Goal: Transaction & Acquisition: Purchase product/service

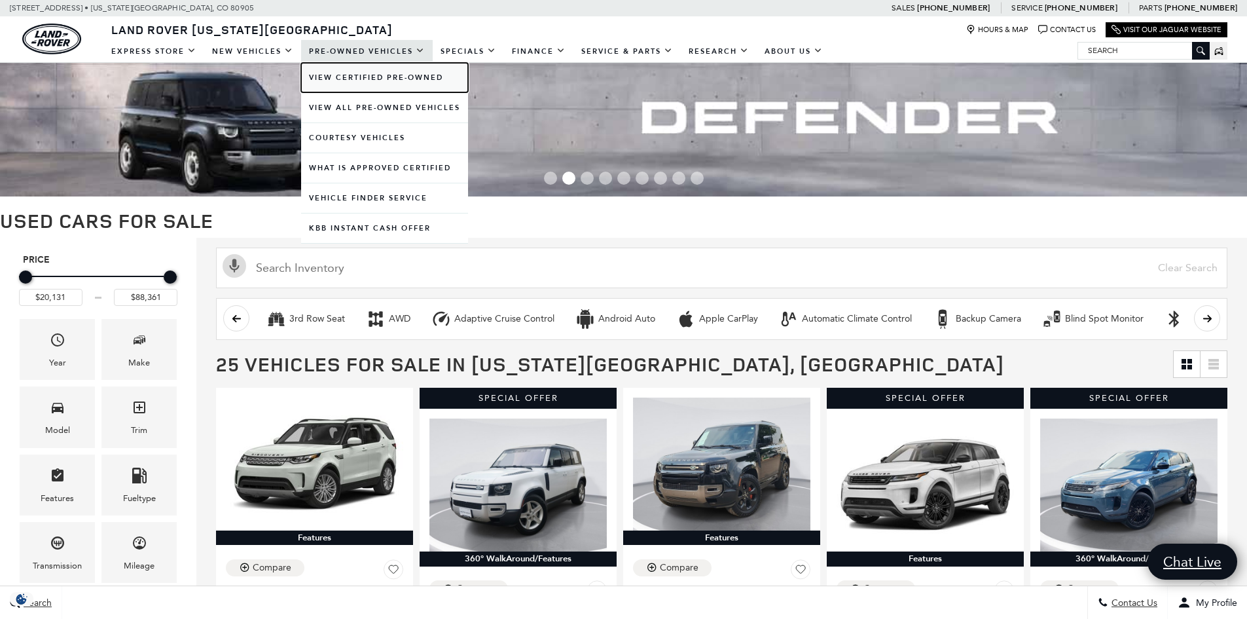
click at [383, 83] on link "View Certified Pre-Owned" at bounding box center [384, 77] width 167 height 29
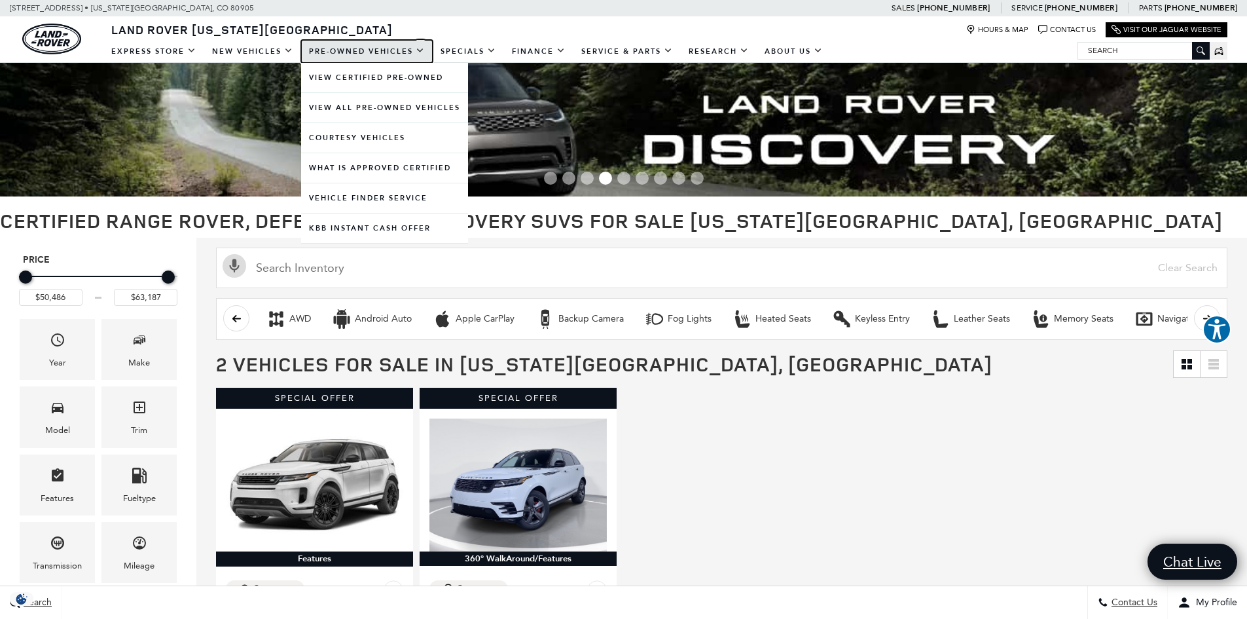
click at [346, 51] on link "Pre-Owned Vehicles" at bounding box center [367, 51] width 132 height 23
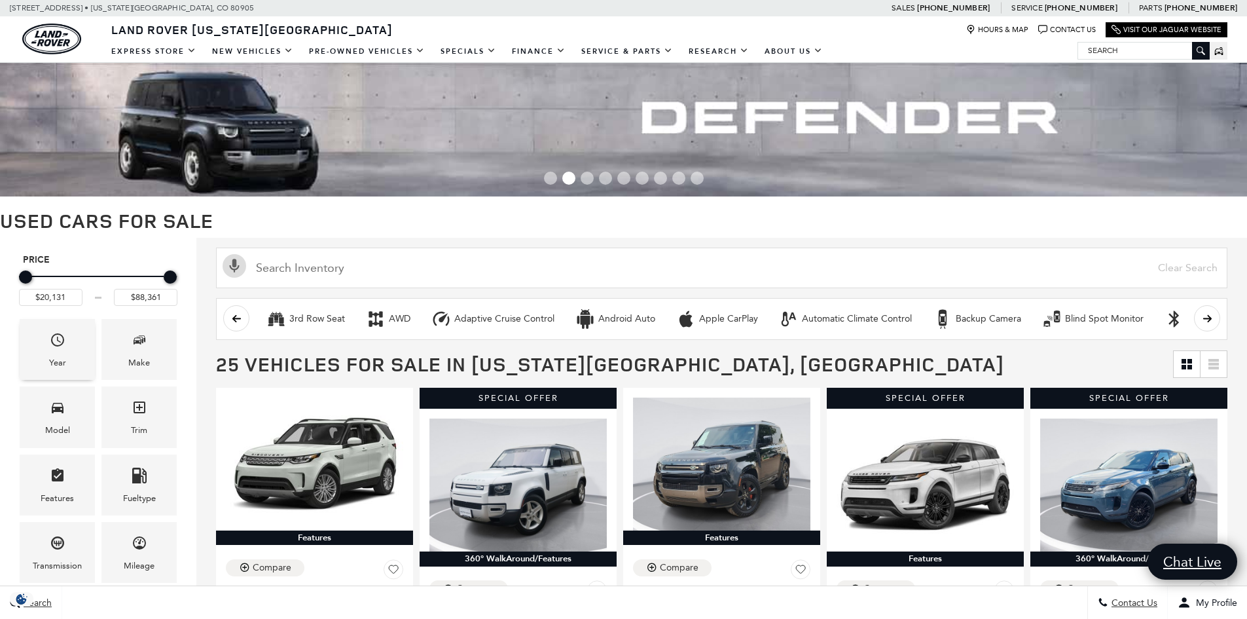
click at [73, 361] on div "Year" at bounding box center [57, 349] width 75 height 61
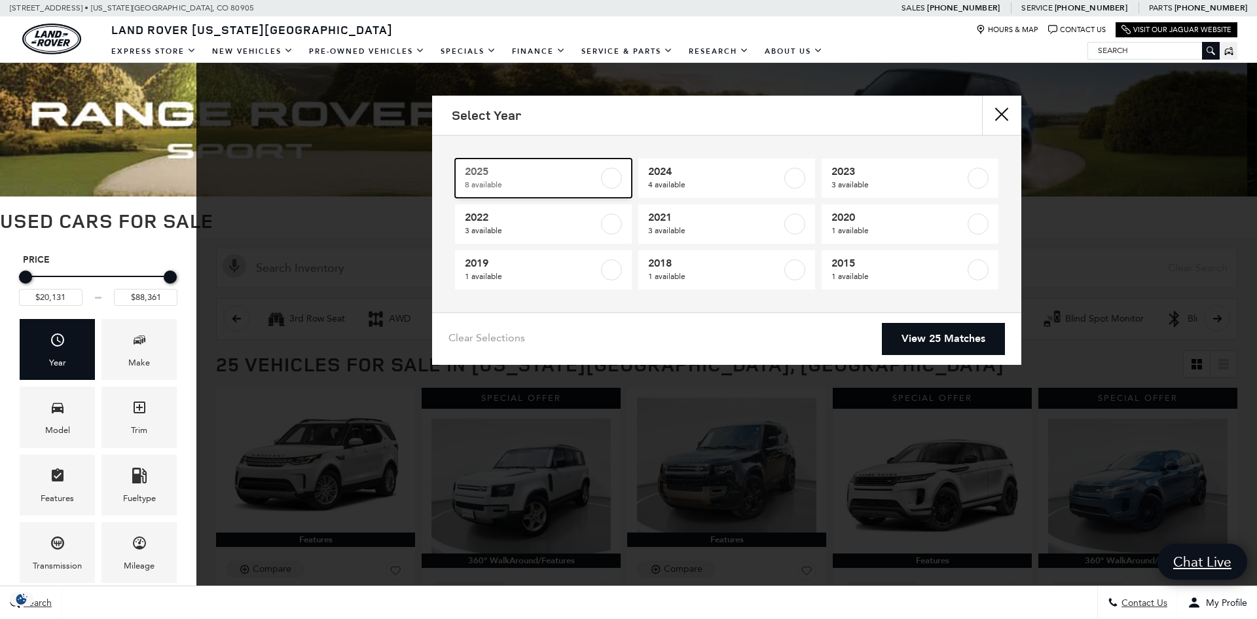
click at [612, 181] on label at bounding box center [611, 178] width 21 height 21
type input "$50,486"
checkbox input "true"
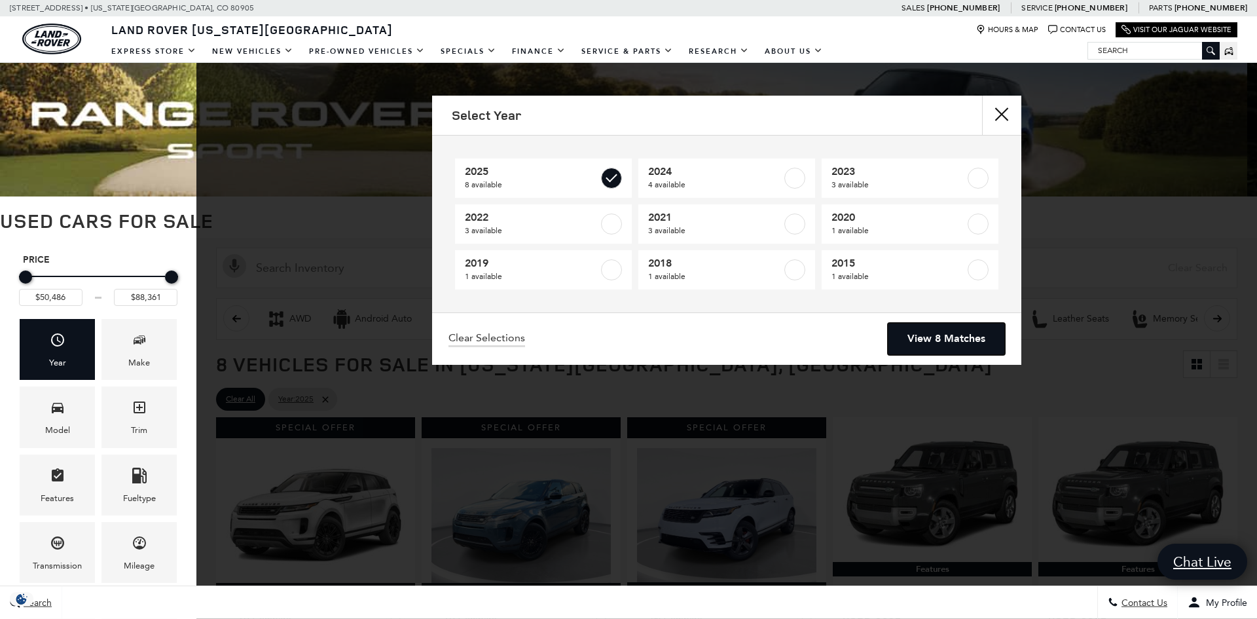
click at [964, 342] on link "View 8 Matches" at bounding box center [946, 339] width 117 height 32
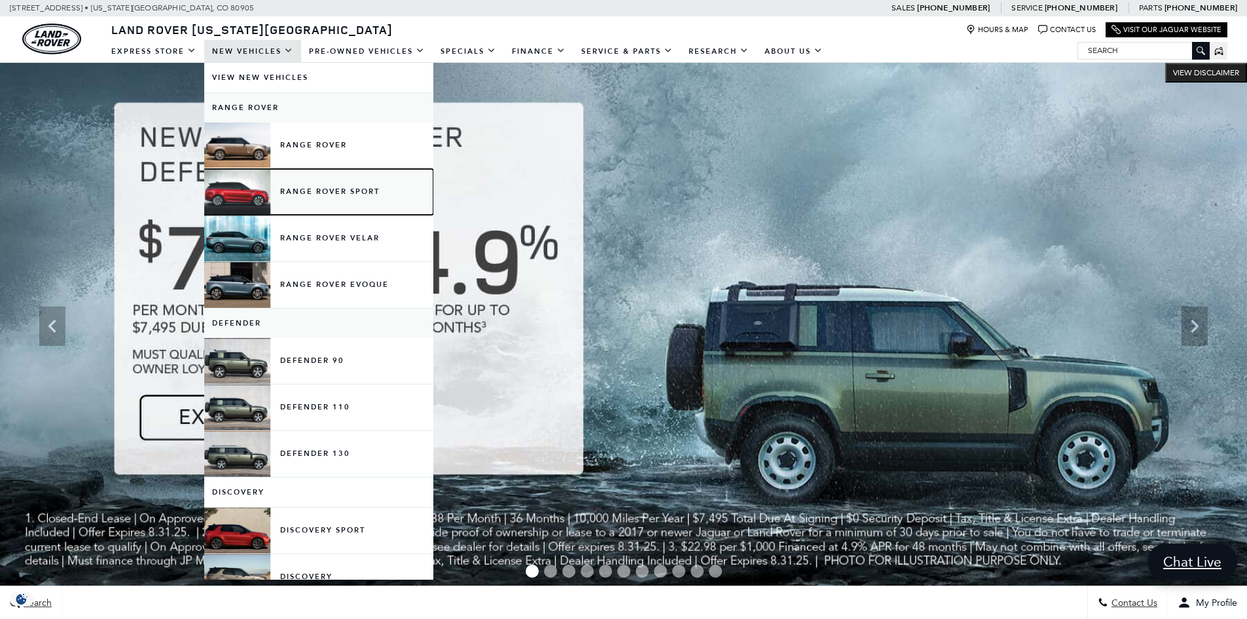
click at [316, 190] on link "Range Rover Sport" at bounding box center [318, 192] width 229 height 46
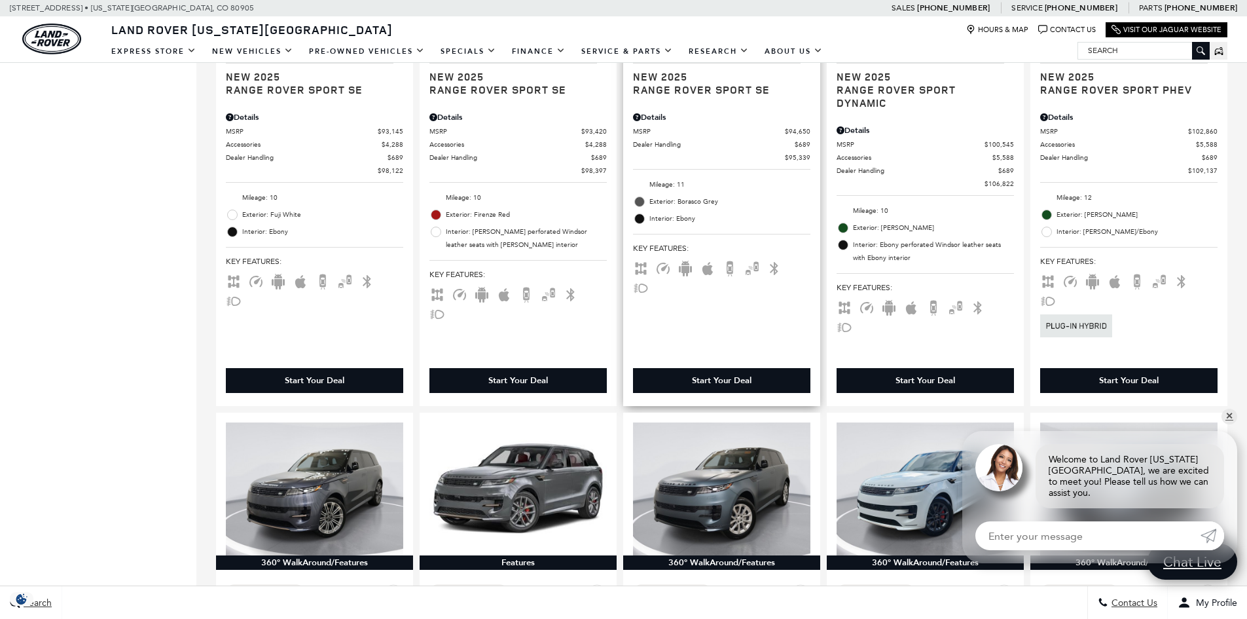
scroll to position [1309, 0]
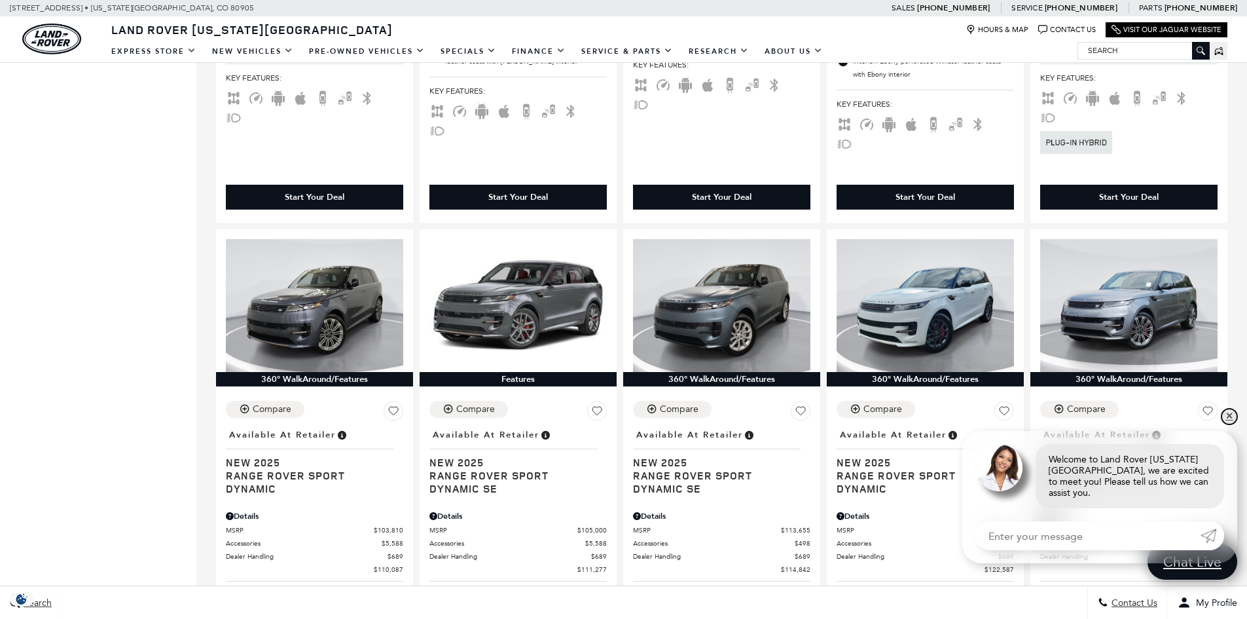
click at [1227, 424] on link "✕" at bounding box center [1230, 416] width 16 height 16
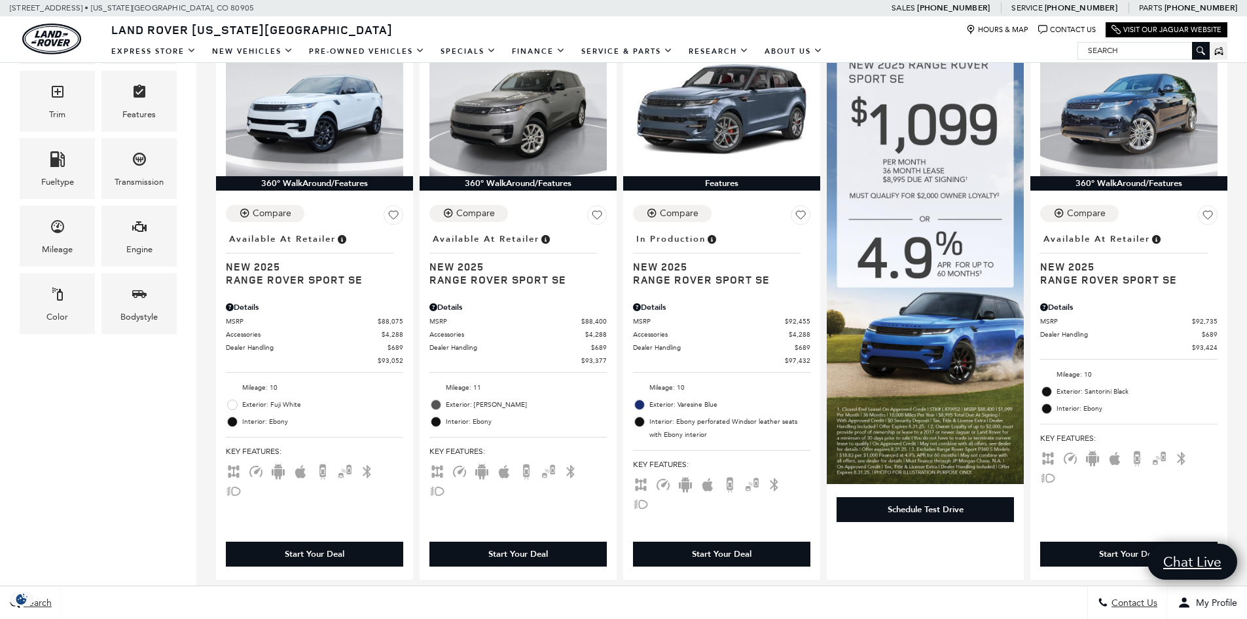
scroll to position [262, 0]
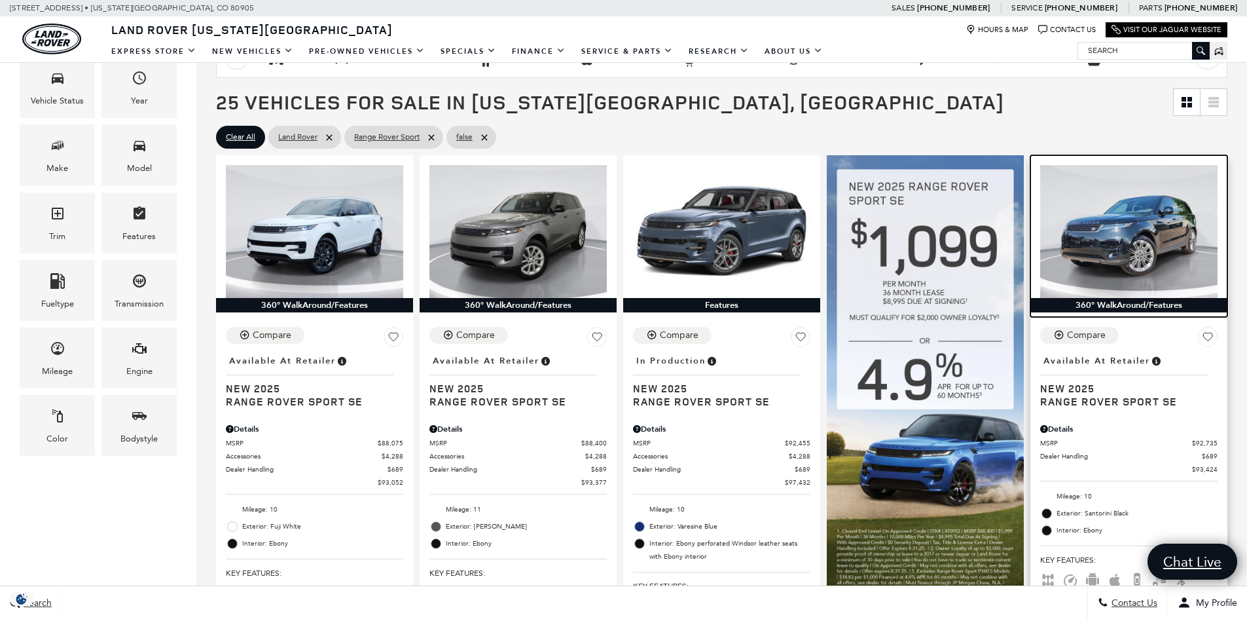
click at [1186, 242] on img at bounding box center [1128, 231] width 177 height 133
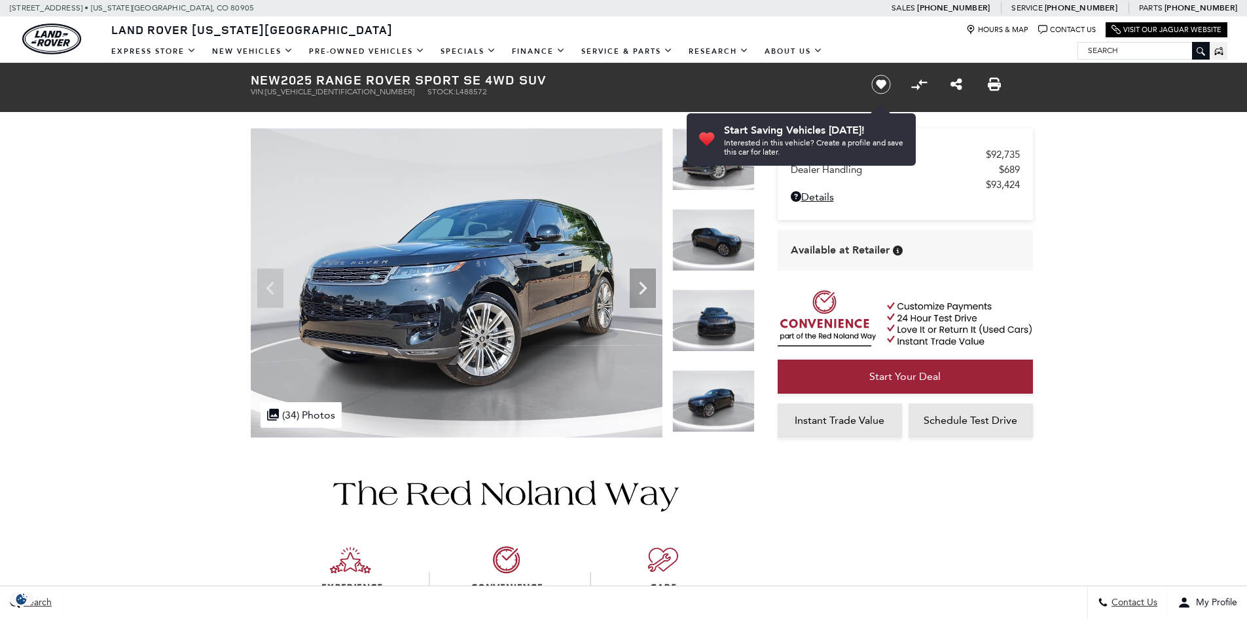
click at [715, 229] on img at bounding box center [713, 240] width 82 height 62
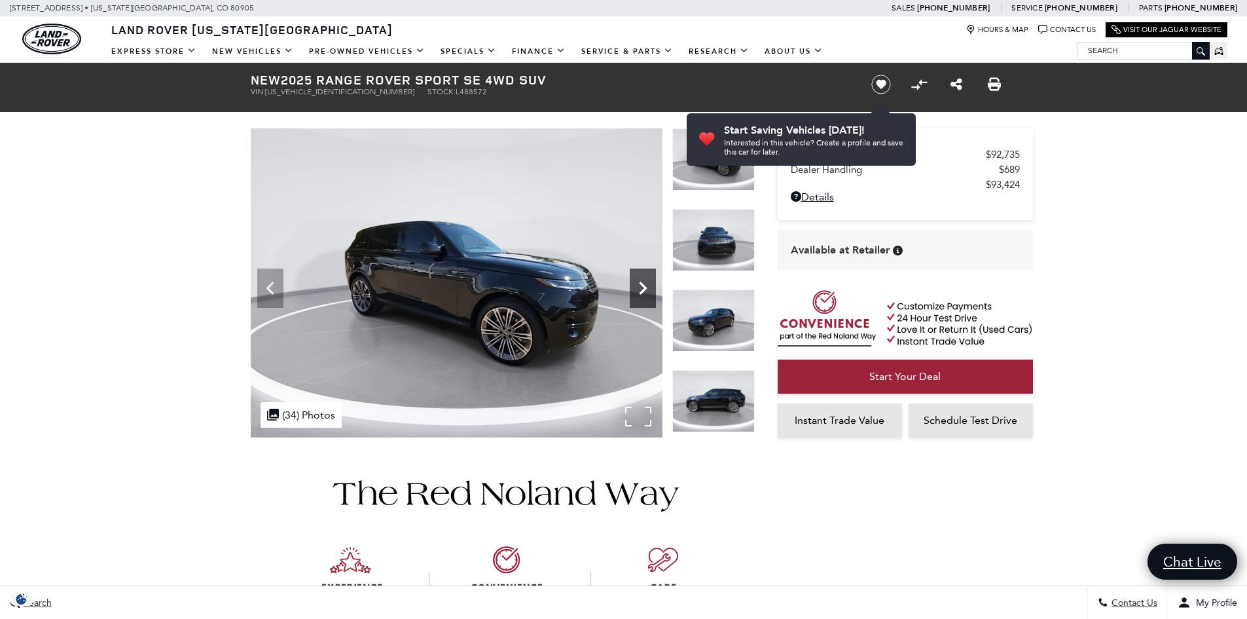
click at [644, 286] on icon "Next" at bounding box center [643, 287] width 8 height 13
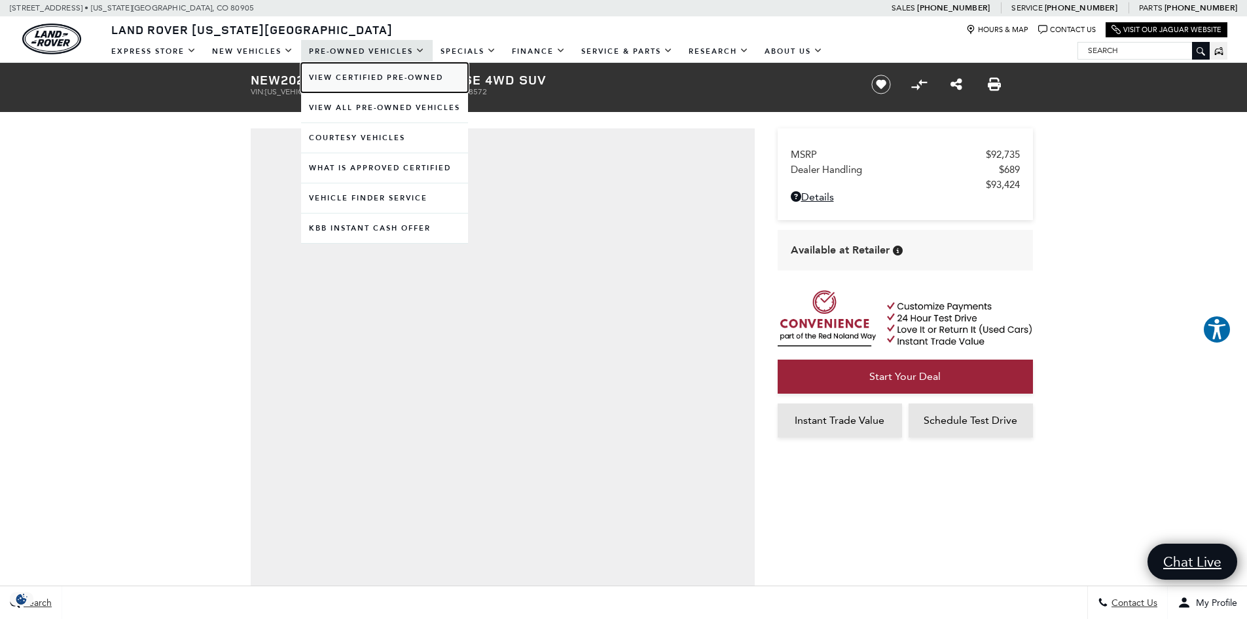
click at [396, 86] on link "View Certified Pre-Owned" at bounding box center [384, 77] width 167 height 29
